Goal: Find contact information: Find contact information

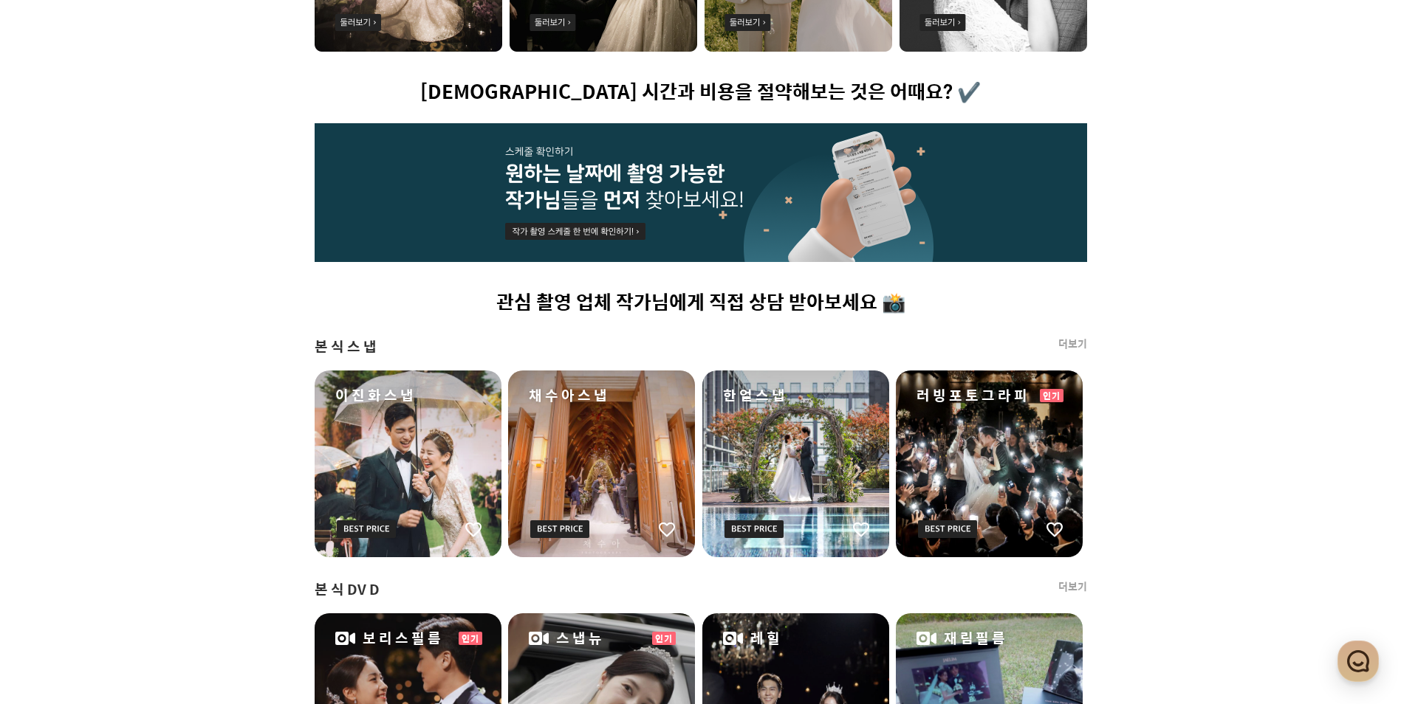
scroll to position [1727, 0]
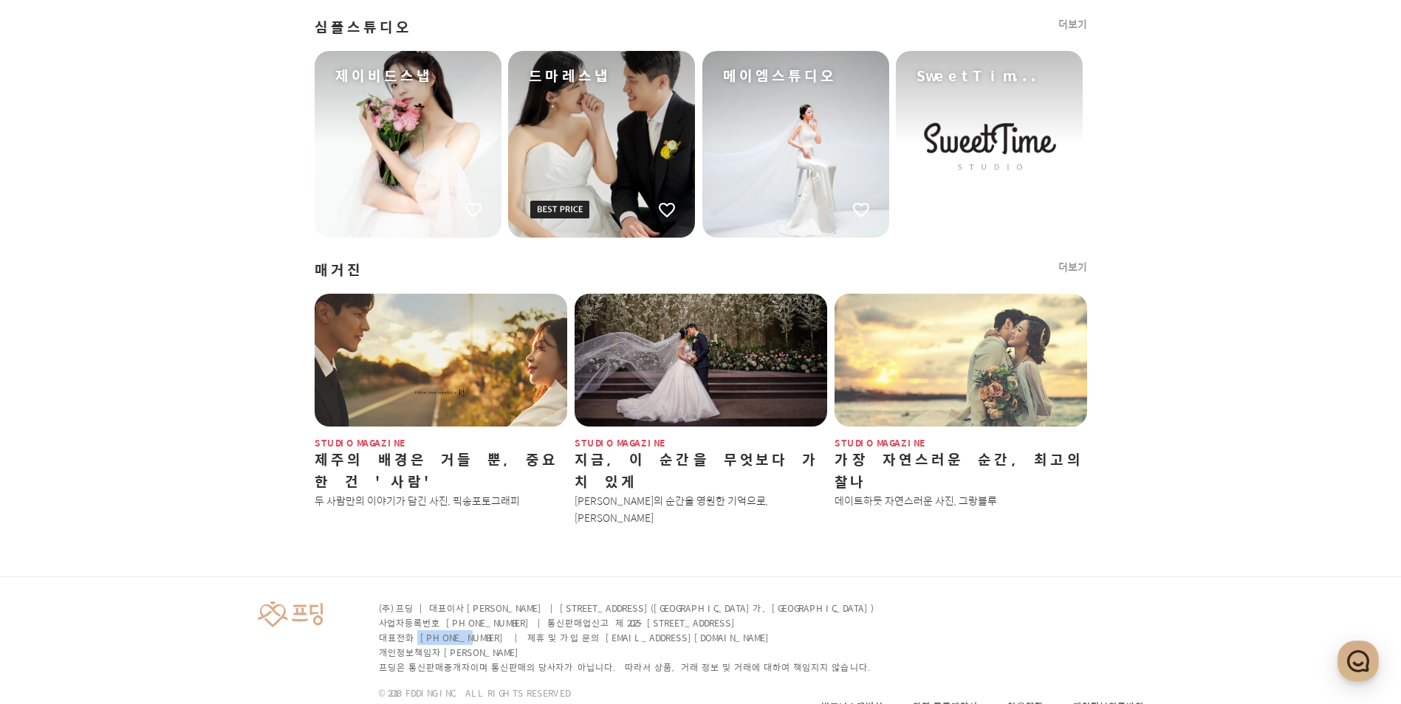
drag, startPoint x: 413, startPoint y: 591, endPoint x: 456, endPoint y: 595, distance: 43.0
click at [456, 631] on p "대표전화 [PHONE_NUMBER] | 제휴 및 가입 문의 [EMAIL_ADDRESS][DOMAIN_NAME]" at bounding box center [628, 638] width 498 height 15
drag, startPoint x: 480, startPoint y: 596, endPoint x: 414, endPoint y: 601, distance: 65.9
click at [414, 631] on p "대표전화 [PHONE_NUMBER] | 제휴 및 가입 문의 [EMAIL_ADDRESS][DOMAIN_NAME]" at bounding box center [628, 638] width 498 height 15
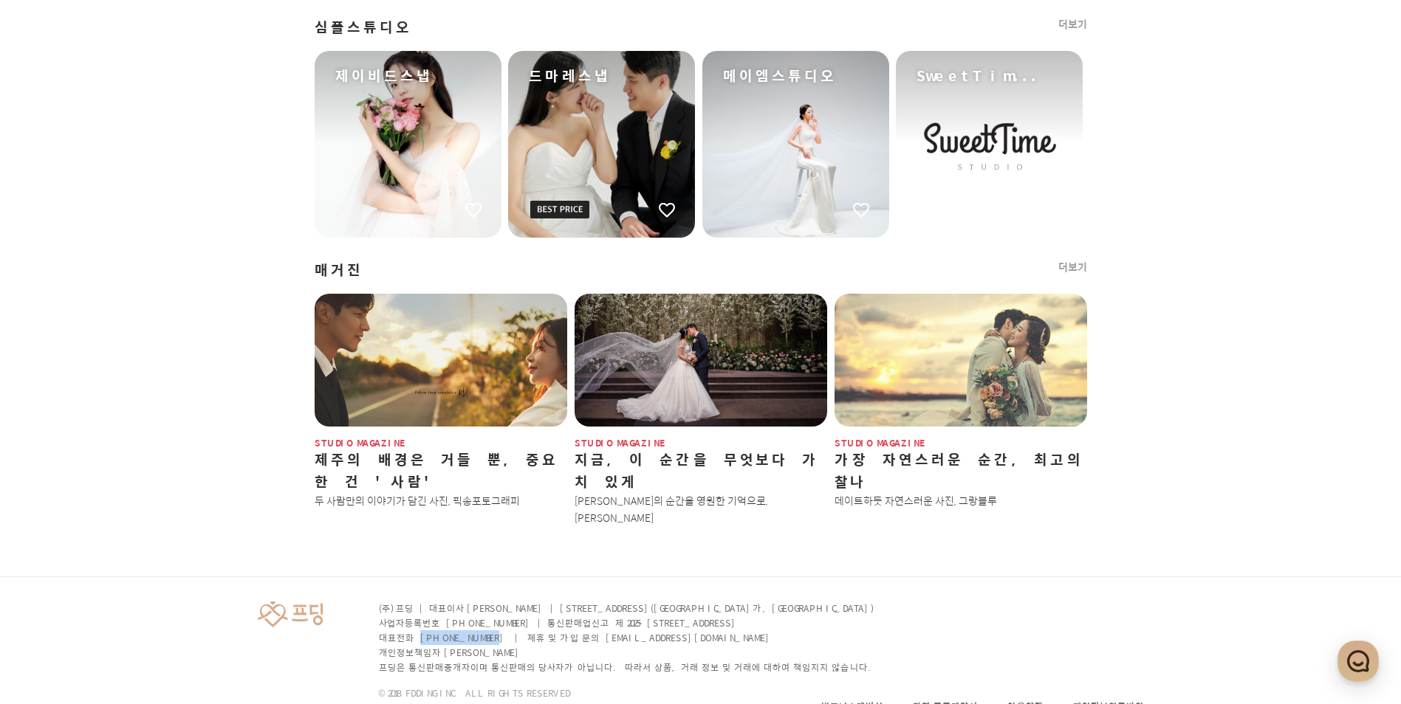
copy p "[PHONE_NUMBER]"
drag, startPoint x: 562, startPoint y: 594, endPoint x: 627, endPoint y: 594, distance: 65.0
click at [627, 631] on p "대표전화 [PHONE_NUMBER] | 제휴 및 가입 문의 [EMAIL_ADDRESS][DOMAIN_NAME]" at bounding box center [628, 638] width 498 height 15
copy p "[EMAIL_ADDRESS][DOMAIN_NAME]"
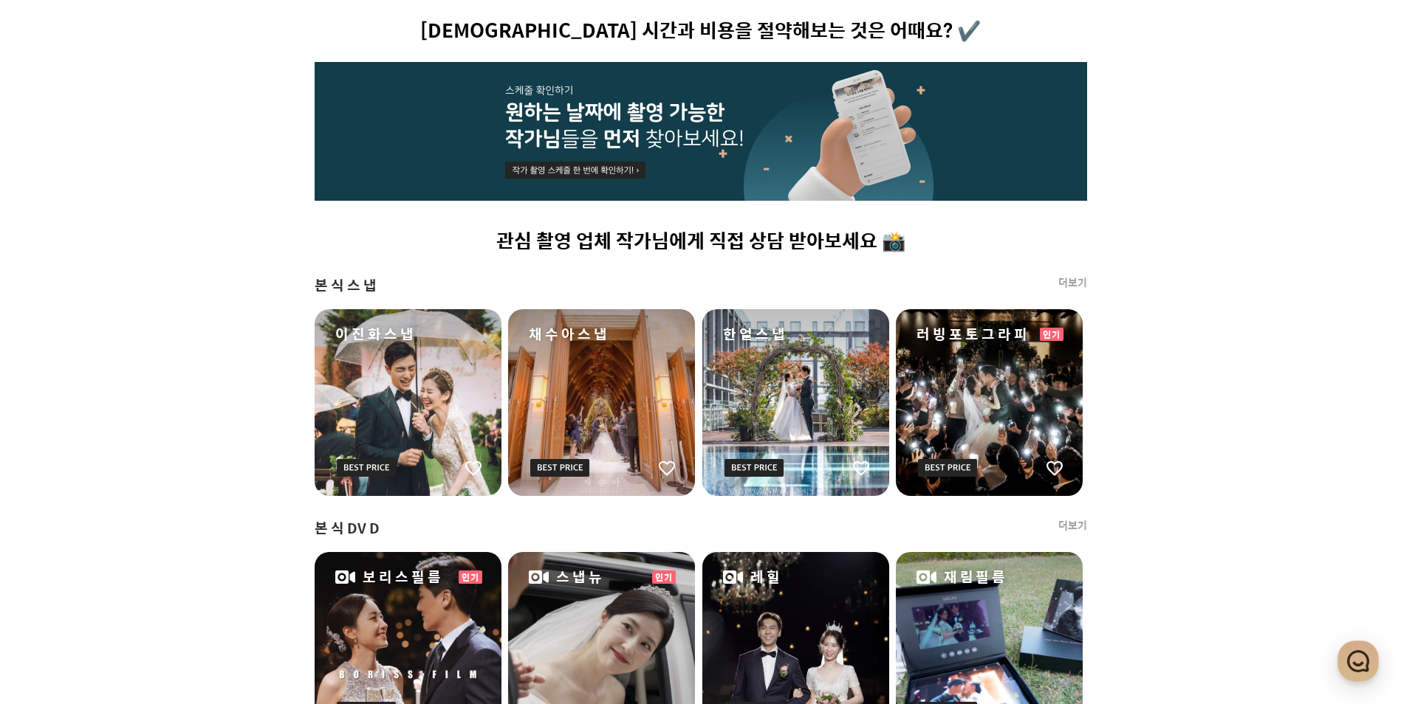
scroll to position [0, 0]
